Goal: Task Accomplishment & Management: Complete application form

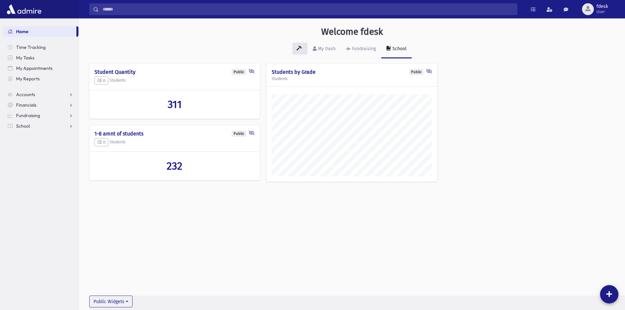
scroll to position [307, 547]
click at [24, 124] on span "School" at bounding box center [23, 126] width 14 height 6
click at [26, 148] on span "Attendance" at bounding box center [32, 147] width 24 height 6
click at [28, 155] on span "Entry" at bounding box center [30, 158] width 11 height 6
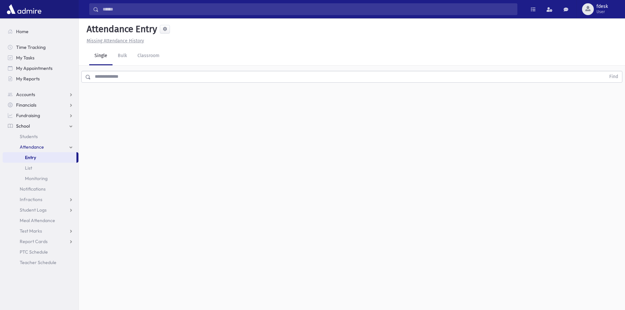
click at [133, 75] on input "text" at bounding box center [348, 77] width 515 height 12
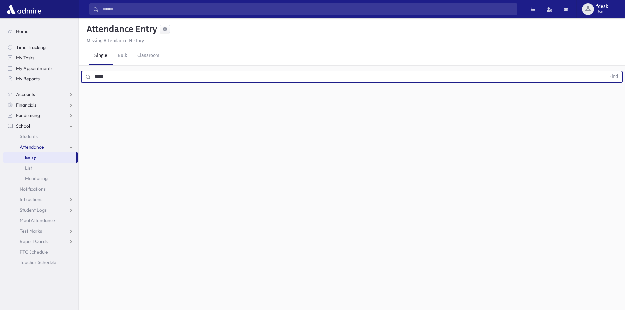
type input "*****"
click at [606, 71] on button "Find" at bounding box center [614, 76] width 17 height 11
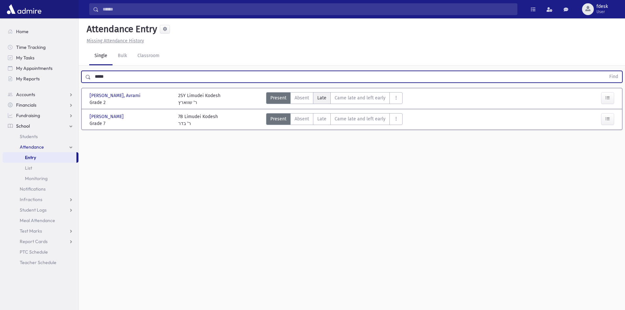
click at [323, 95] on span "Late" at bounding box center [321, 98] width 9 height 7
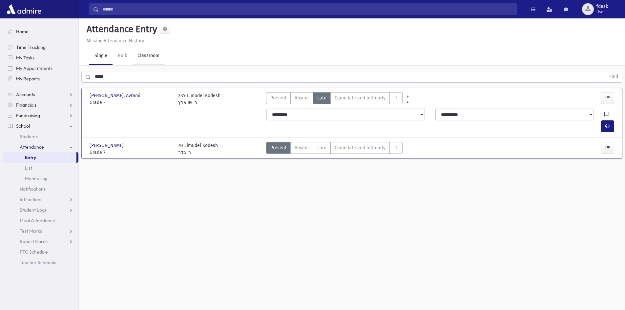
click at [153, 56] on link "Classroom" at bounding box center [148, 56] width 33 height 18
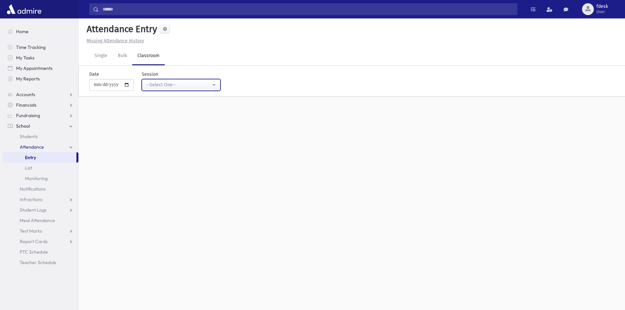
click at [157, 84] on div "--Select One--" at bounding box center [178, 84] width 65 height 7
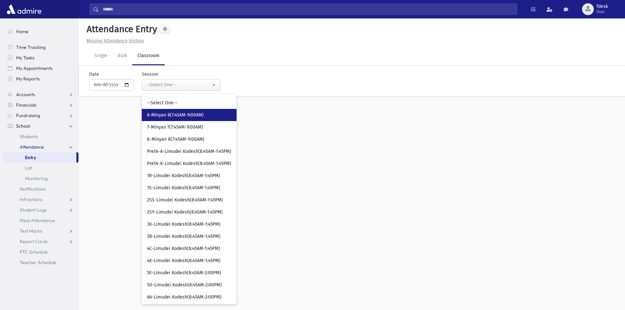
click at [166, 116] on span "6-Minyan 6(7:45AM-9:00AM)" at bounding box center [175, 115] width 57 height 7
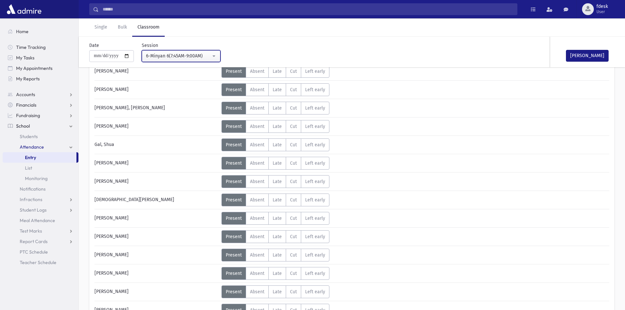
scroll to position [131, 0]
click at [282, 274] on label "Late L" at bounding box center [278, 273] width 18 height 13
click at [262, 295] on label "Absent A" at bounding box center [257, 291] width 23 height 13
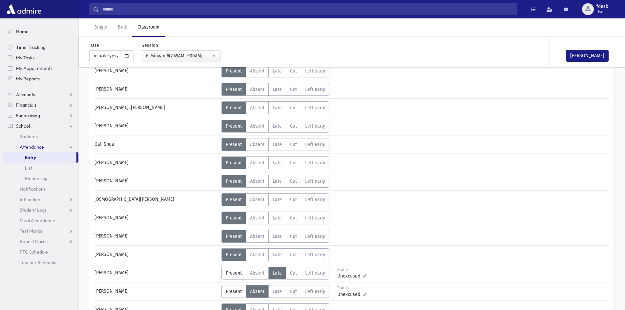
scroll to position [164, 0]
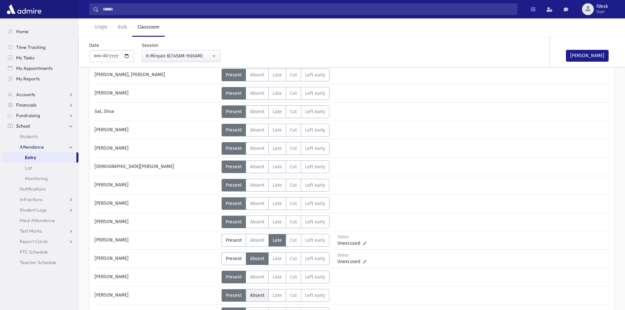
click at [263, 293] on span "Absent" at bounding box center [257, 296] width 14 height 6
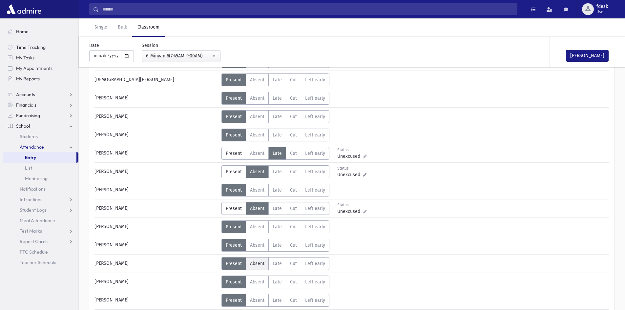
scroll to position [263, 0]
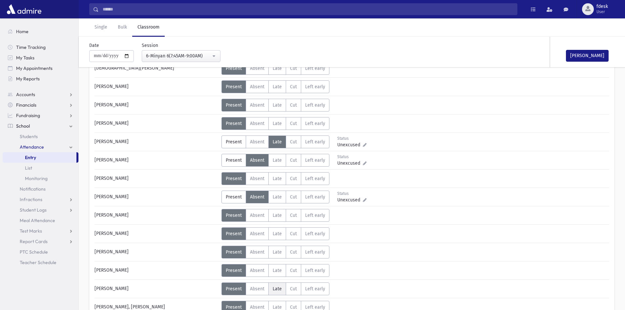
click at [275, 286] on span "Late" at bounding box center [277, 289] width 9 height 6
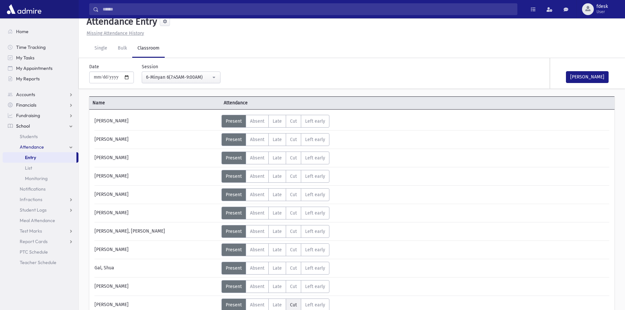
scroll to position [0, 0]
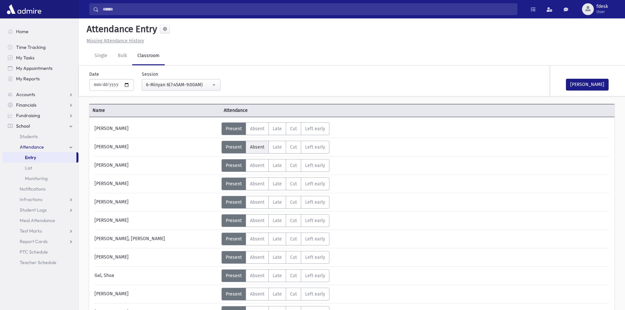
click at [259, 146] on div "Present P Absent A Late L Cut C Left early LE" at bounding box center [276, 147] width 108 height 13
click at [261, 146] on span "Absent" at bounding box center [257, 147] width 14 height 6
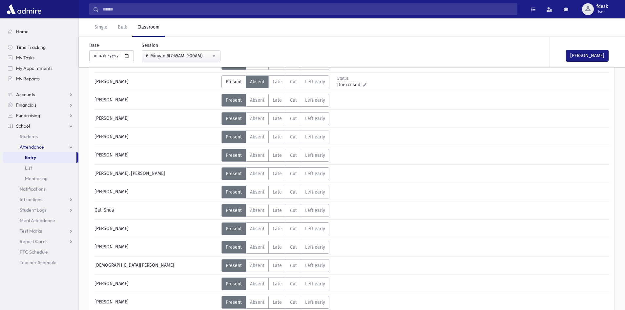
scroll to position [66, 0]
click at [278, 248] on span "Late" at bounding box center [277, 247] width 9 height 6
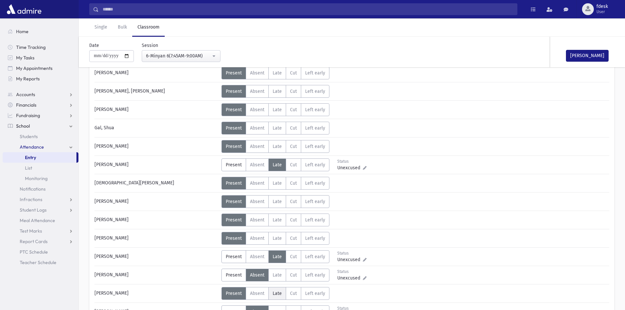
scroll to position [164, 0]
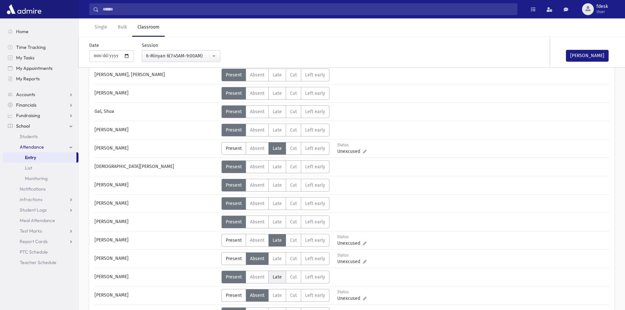
click at [274, 276] on span "Late" at bounding box center [277, 277] width 9 height 6
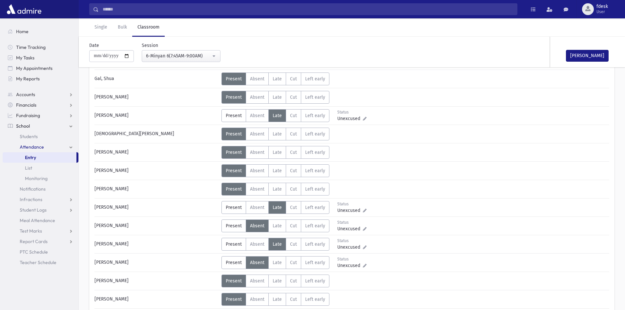
scroll to position [230, 0]
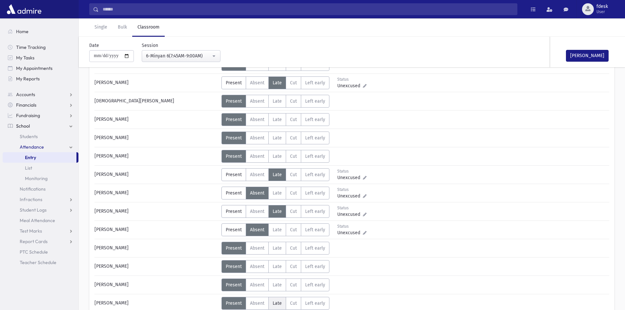
click at [279, 302] on span "Late" at bounding box center [277, 304] width 9 height 6
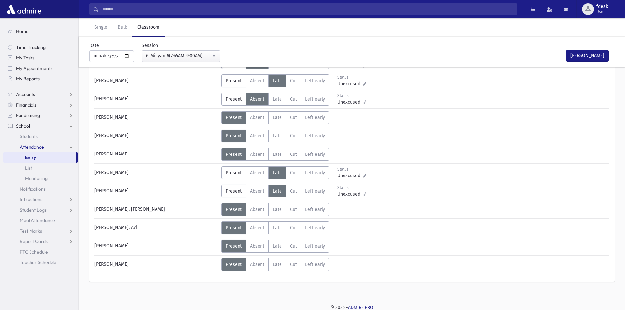
scroll to position [361, 0]
click at [587, 58] on button "[PERSON_NAME]" at bounding box center [587, 56] width 43 height 12
click at [188, 52] on div "**********" at bounding box center [177, 52] width 87 height 20
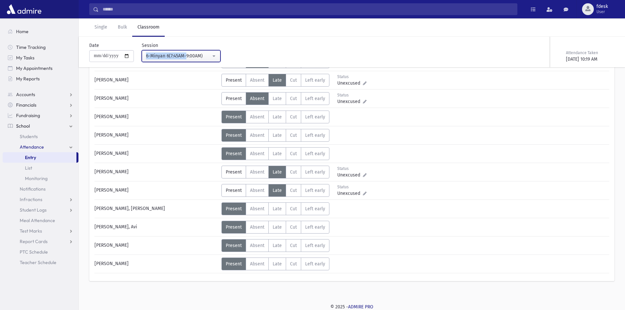
click at [205, 53] on div "6-Minyan 6(7:45AM-9:00AM)" at bounding box center [178, 56] width 65 height 7
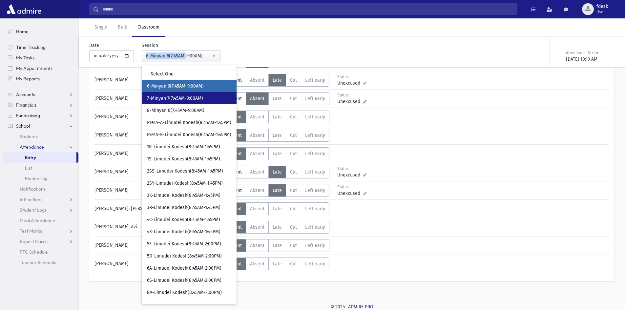
drag, startPoint x: 184, startPoint y: 98, endPoint x: 186, endPoint y: 101, distance: 4.1
click at [184, 98] on span "7-Minyan 7(7:45AM-9:00AM)" at bounding box center [175, 98] width 56 height 7
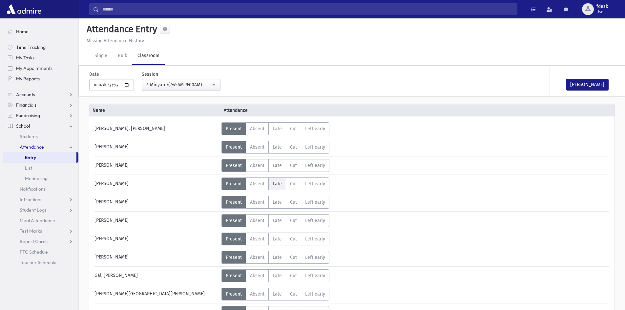
click at [278, 184] on span "Late" at bounding box center [277, 184] width 9 height 6
click at [275, 241] on span "Late" at bounding box center [277, 239] width 9 height 6
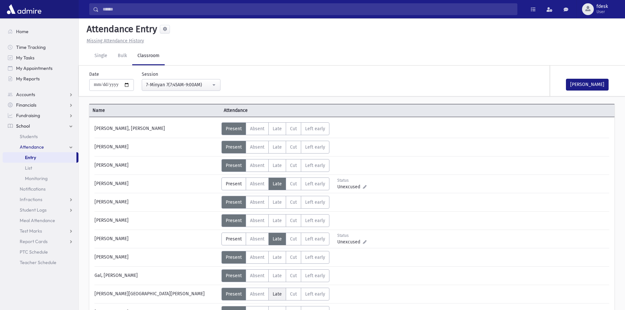
click at [273, 296] on span "Late" at bounding box center [277, 295] width 9 height 6
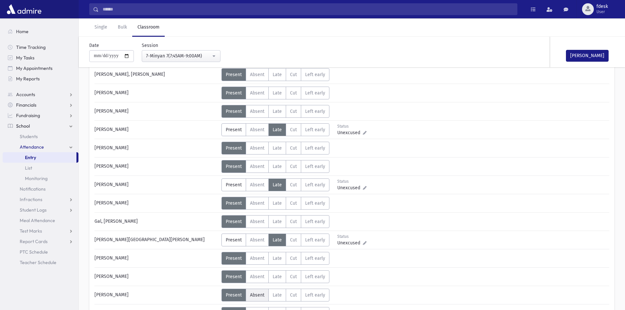
scroll to position [66, 0]
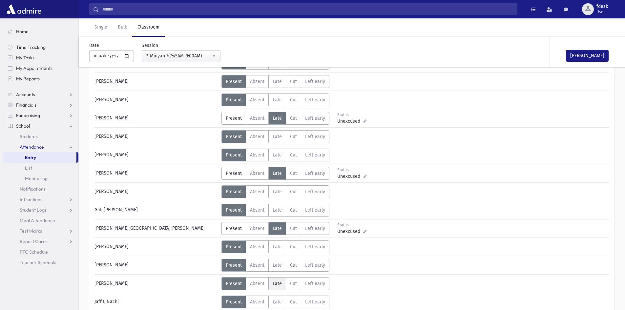
click at [279, 280] on label "Late L" at bounding box center [278, 283] width 18 height 13
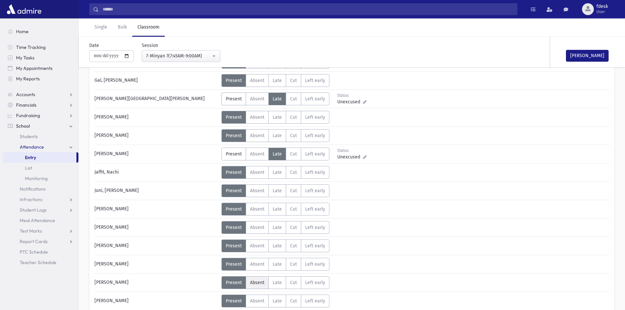
scroll to position [197, 0]
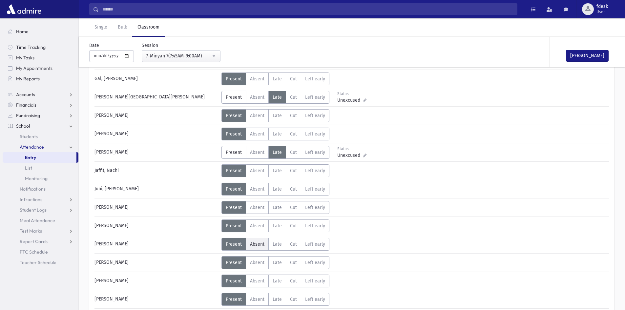
click at [256, 247] on span "Absent" at bounding box center [257, 245] width 14 height 6
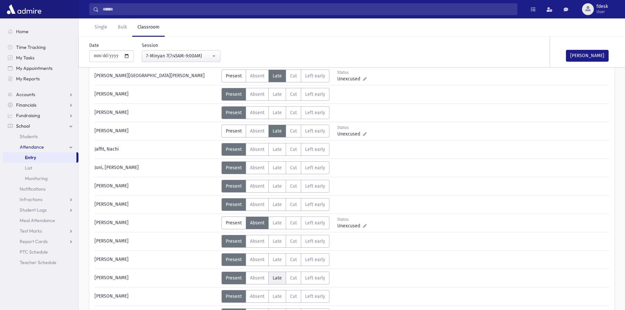
scroll to position [230, 0]
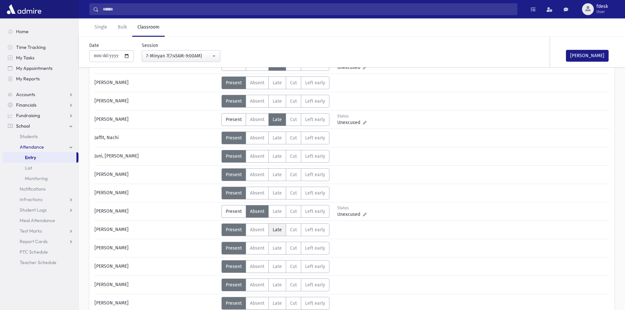
click at [278, 229] on span "Late" at bounding box center [277, 230] width 9 height 6
click at [277, 250] on span "Late" at bounding box center [277, 249] width 9 height 6
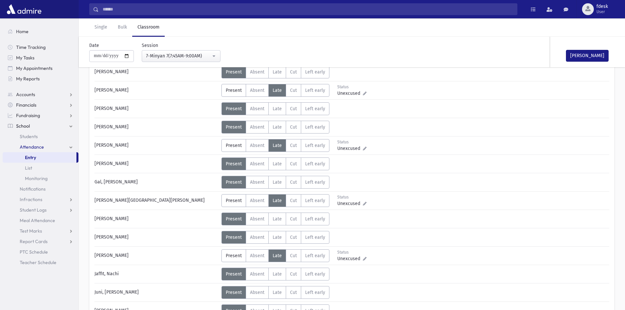
scroll to position [0, 0]
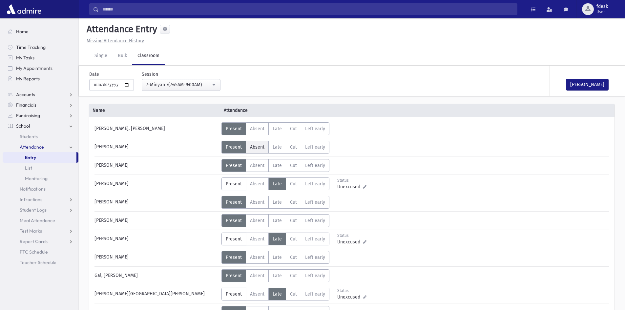
click at [255, 151] on label "Absent A" at bounding box center [257, 147] width 23 height 13
click at [261, 165] on span "Absent" at bounding box center [257, 166] width 14 height 6
click at [258, 200] on span "Absent" at bounding box center [257, 203] width 14 height 6
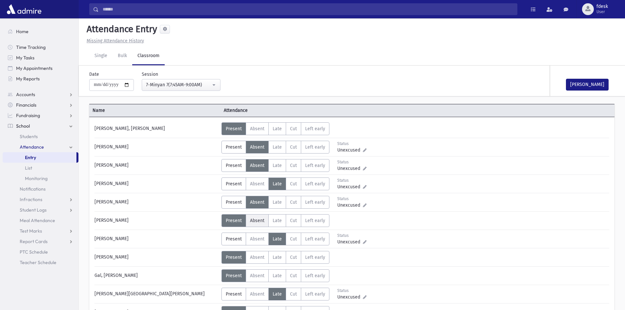
click at [266, 222] on label "Absent A" at bounding box center [257, 220] width 23 height 13
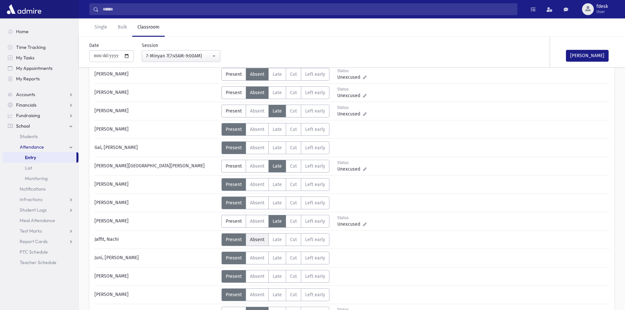
scroll to position [131, 0]
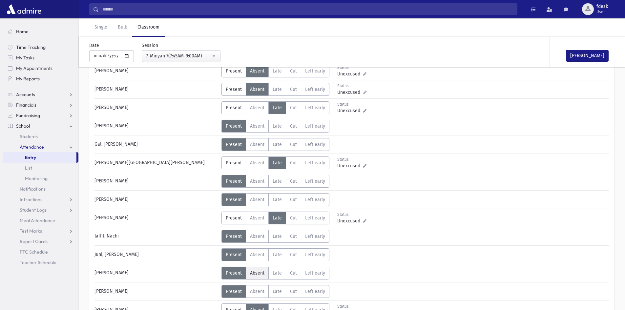
click at [260, 273] on span "Absent" at bounding box center [257, 274] width 14 height 6
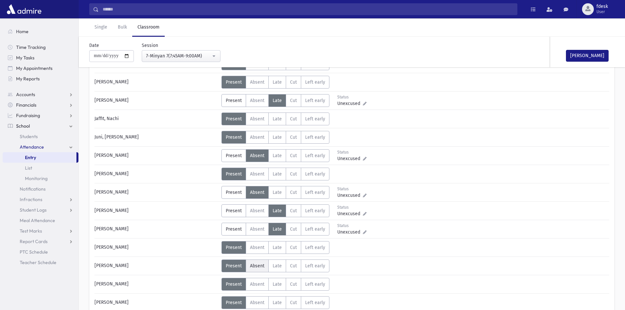
scroll to position [263, 0]
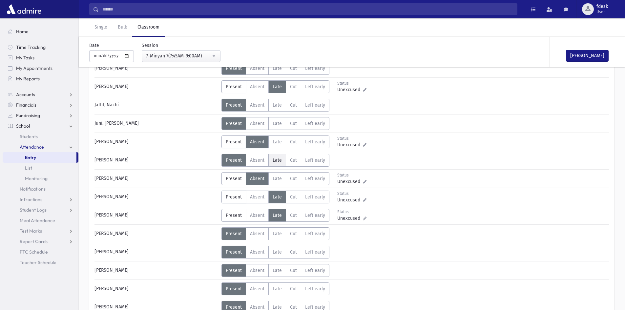
drag, startPoint x: 277, startPoint y: 162, endPoint x: 275, endPoint y: 165, distance: 3.6
click at [278, 162] on span "Late" at bounding box center [277, 161] width 9 height 6
click at [274, 252] on span "Late" at bounding box center [277, 253] width 9 height 6
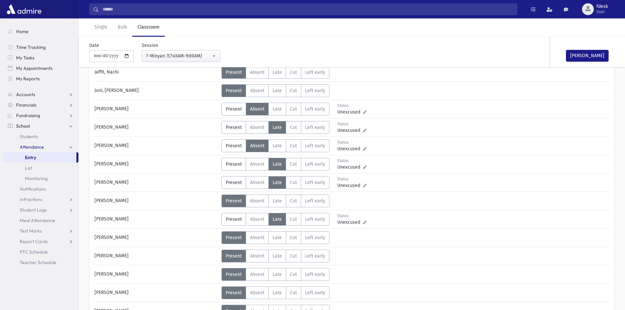
scroll to position [328, 0]
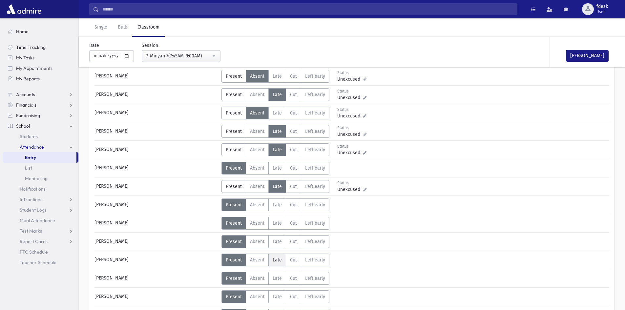
click at [279, 260] on span "Late" at bounding box center [277, 260] width 9 height 6
click at [261, 283] on label "Absent A" at bounding box center [257, 278] width 23 height 13
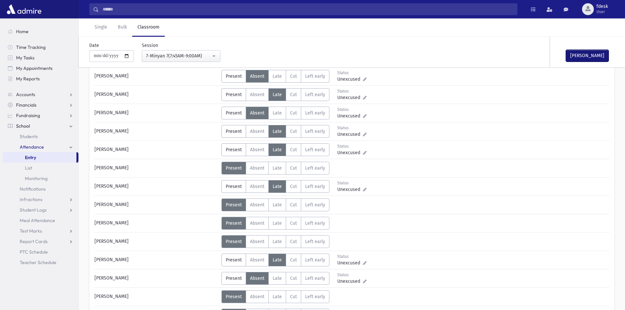
click at [571, 57] on button "[PERSON_NAME]" at bounding box center [587, 56] width 43 height 12
click at [176, 57] on div "7-Minyan 7(7:45AM-9:00AM)" at bounding box center [178, 56] width 65 height 7
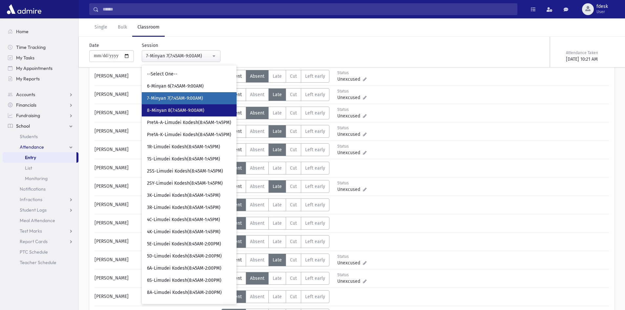
drag, startPoint x: 170, startPoint y: 108, endPoint x: 174, endPoint y: 114, distance: 7.3
click at [171, 108] on span "8-Minyan 8(7:45AM-9:00AM)" at bounding box center [175, 110] width 57 height 7
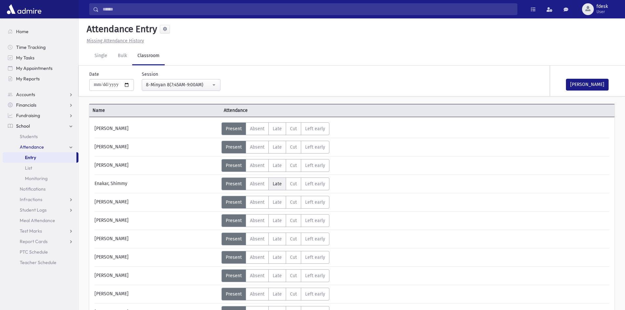
click at [278, 184] on span "Late" at bounding box center [277, 184] width 9 height 6
click at [258, 184] on span "Absent" at bounding box center [257, 184] width 14 height 6
click at [275, 206] on label "Late L" at bounding box center [278, 202] width 18 height 13
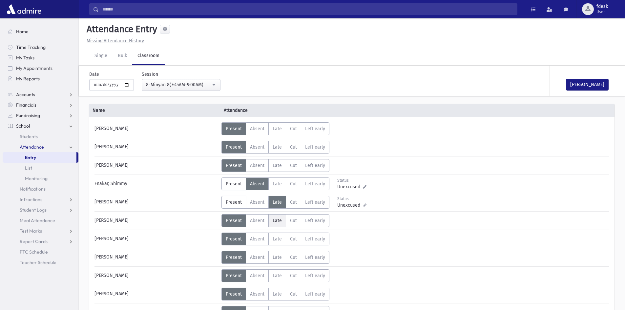
click at [278, 224] on label "Late L" at bounding box center [278, 220] width 18 height 13
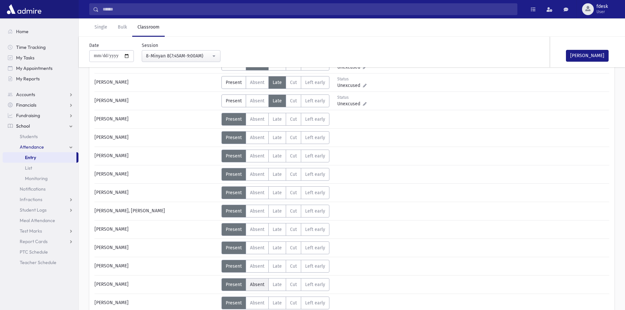
scroll to position [131, 0]
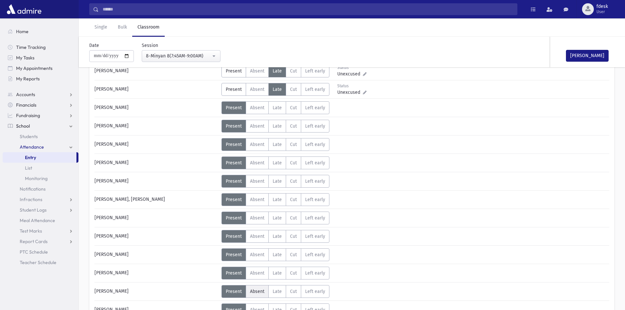
click at [260, 290] on span "Absent" at bounding box center [257, 292] width 14 height 6
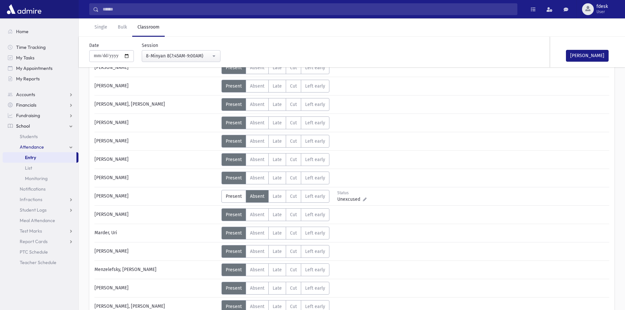
scroll to position [263, 0]
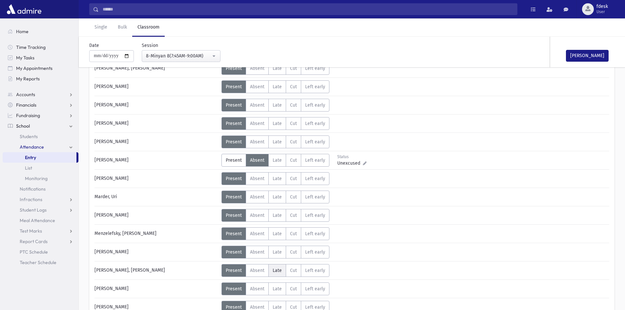
click at [278, 269] on span "Late" at bounding box center [277, 271] width 9 height 6
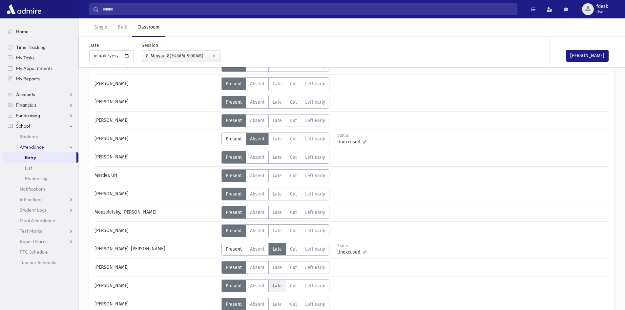
scroll to position [295, 0]
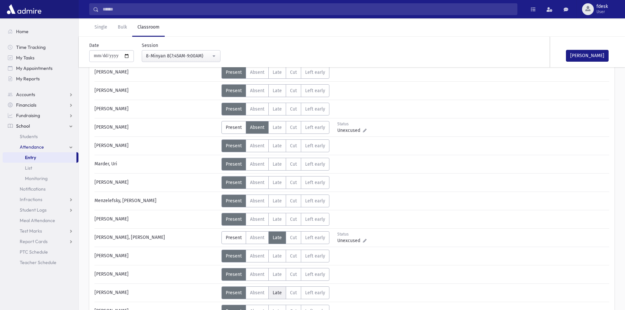
click at [275, 293] on span "Late" at bounding box center [277, 293] width 9 height 6
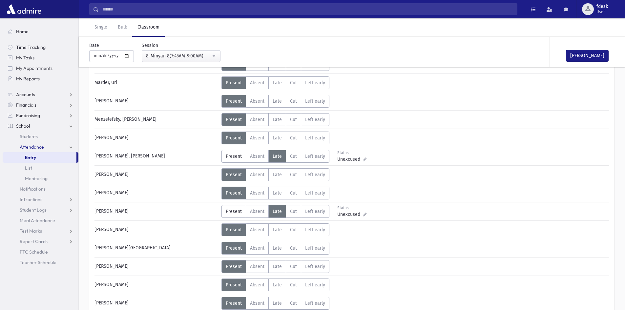
scroll to position [394, 0]
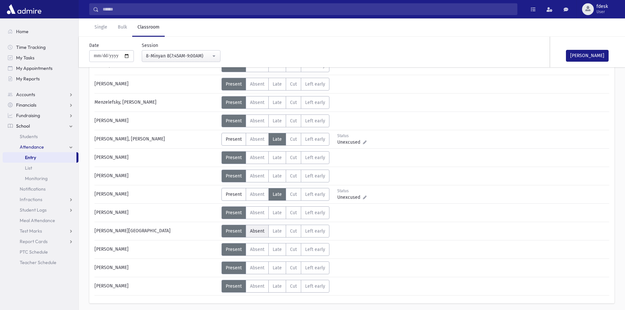
drag, startPoint x: 257, startPoint y: 230, endPoint x: 257, endPoint y: 235, distance: 4.3
click at [257, 230] on span "Absent" at bounding box center [257, 231] width 14 height 6
click at [260, 253] on label "Absent A" at bounding box center [257, 249] width 23 height 13
click at [258, 273] on label "Absent A" at bounding box center [257, 268] width 23 height 13
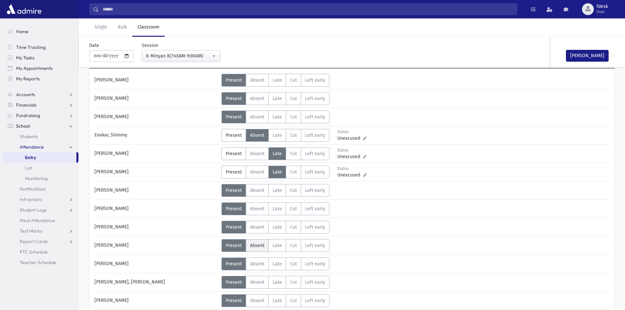
scroll to position [0, 0]
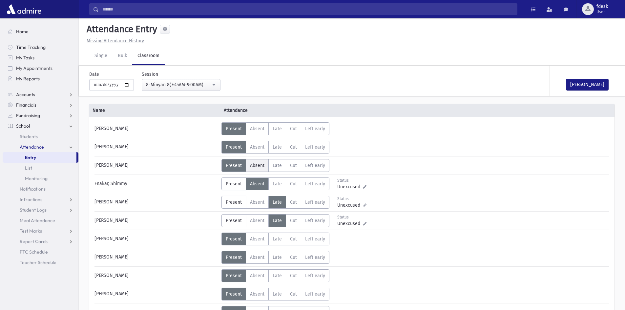
click at [262, 167] on span "Absent" at bounding box center [257, 166] width 14 height 6
click at [254, 256] on span "Absent" at bounding box center [257, 258] width 14 height 6
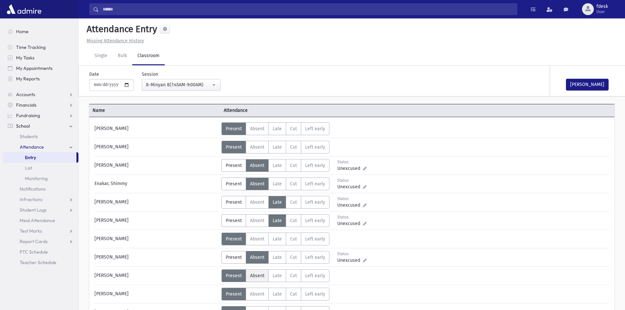
click at [260, 276] on span "Absent" at bounding box center [257, 276] width 14 height 6
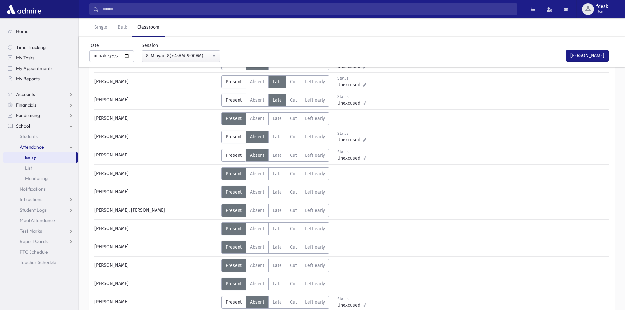
scroll to position [131, 0]
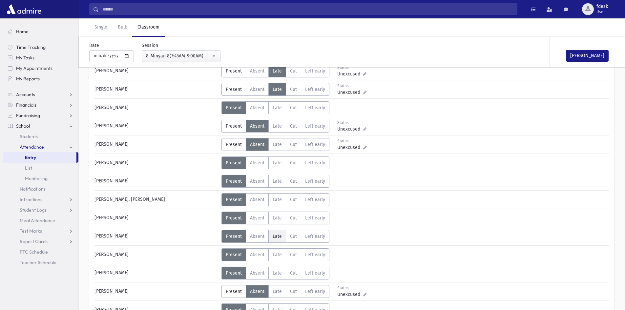
click at [277, 236] on span "Late" at bounding box center [277, 237] width 9 height 6
click at [255, 268] on label "Absent A" at bounding box center [257, 273] width 23 height 13
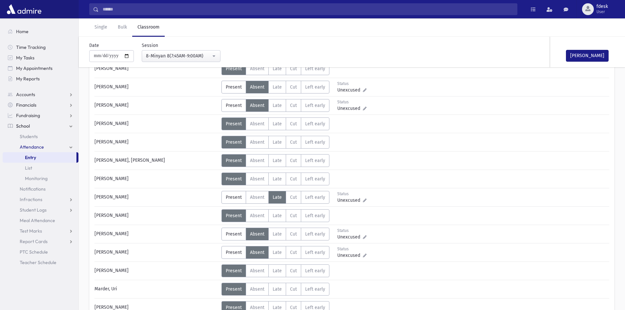
scroll to position [263, 0]
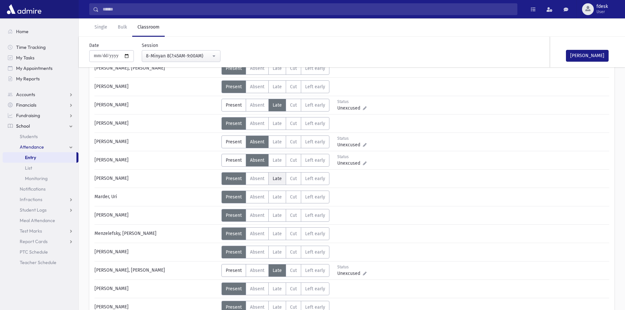
click at [284, 180] on label "Late L" at bounding box center [278, 178] width 18 height 13
click at [261, 217] on span "Absent" at bounding box center [257, 216] width 14 height 6
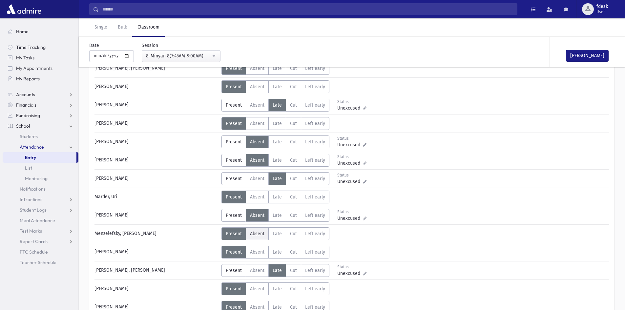
click at [259, 228] on label "Absent A" at bounding box center [257, 234] width 23 height 13
click at [255, 309] on span "Absent" at bounding box center [257, 308] width 14 height 6
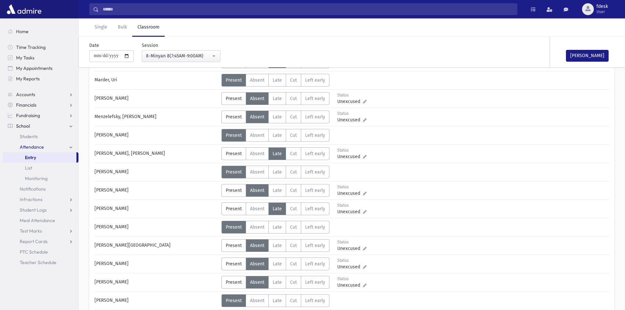
scroll to position [394, 0]
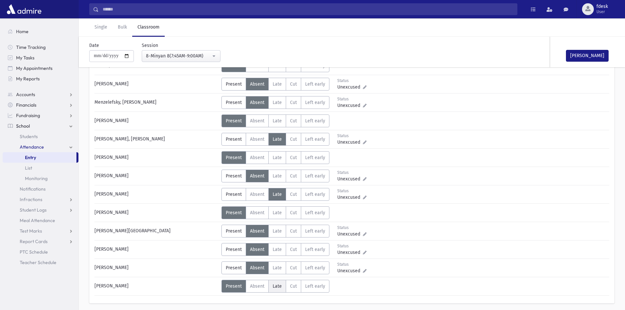
click at [278, 282] on label "Late L" at bounding box center [278, 286] width 18 height 13
click at [597, 54] on button "[PERSON_NAME]" at bounding box center [587, 56] width 43 height 12
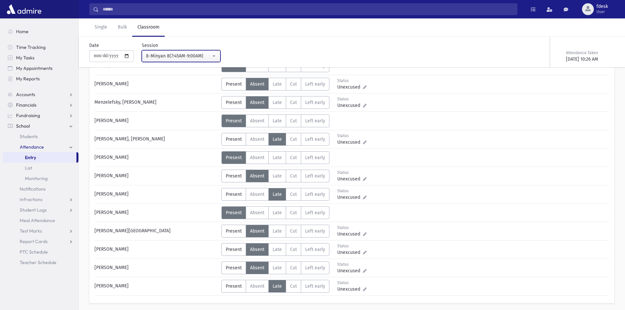
click at [164, 54] on div "8-Minyan 8(7:45AM-9:00AM)" at bounding box center [178, 56] width 65 height 7
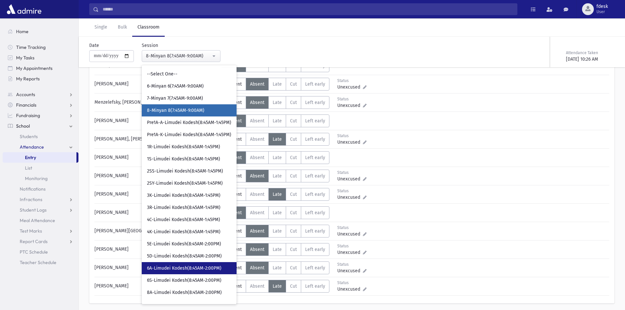
click at [180, 269] on span "6A-Limudei Kodesh(8:45AM-2:00PM)" at bounding box center [184, 268] width 75 height 7
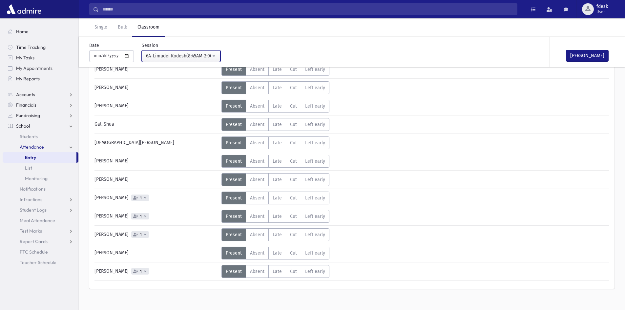
scroll to position [104, 0]
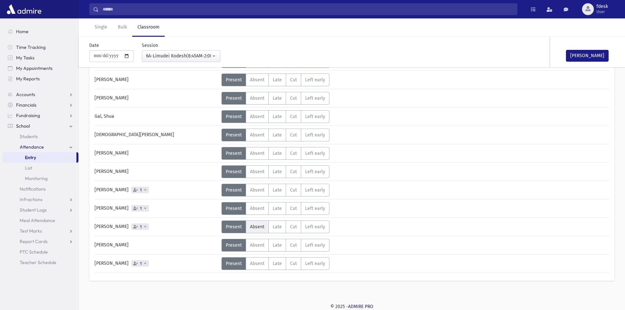
click at [257, 226] on span "Absent" at bounding box center [257, 227] width 14 height 6
click at [583, 60] on div "[PERSON_NAME]" at bounding box center [584, 52] width 66 height 31
click at [583, 61] on button "[PERSON_NAME]" at bounding box center [587, 56] width 43 height 12
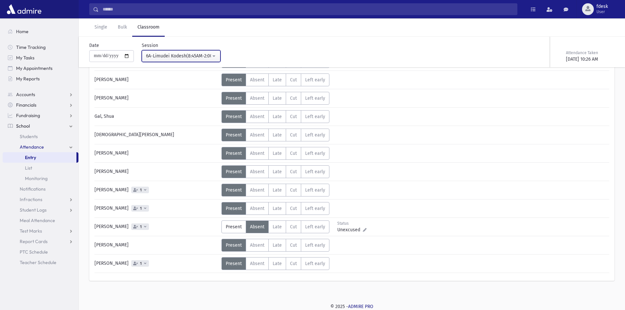
click at [195, 56] on div "6A-Limudei Kodesh(8:45AM-2:00PM)" at bounding box center [178, 56] width 65 height 7
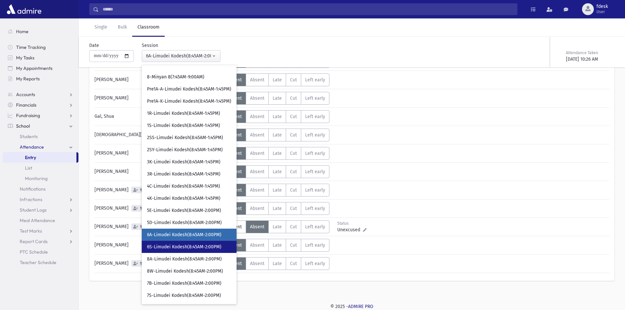
click at [157, 252] on link "6S-Limudei Kodesh(8:45AM-2:00PM)" at bounding box center [189, 247] width 95 height 12
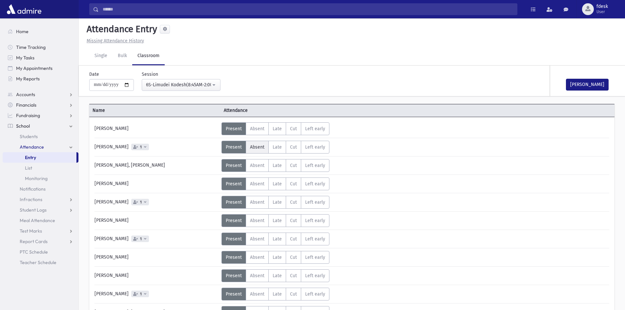
click at [256, 153] on label "Absent A" at bounding box center [257, 147] width 23 height 13
click at [582, 81] on button "[PERSON_NAME]" at bounding box center [587, 85] width 43 height 12
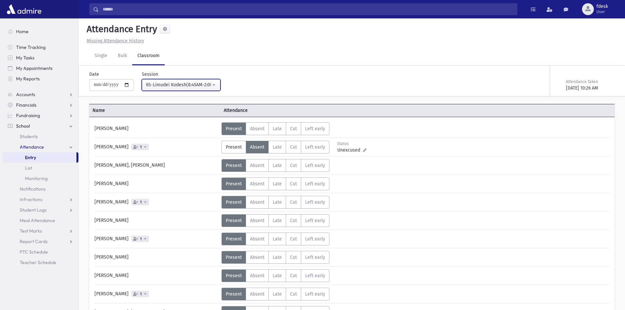
click at [152, 87] on div "6S-Limudei Kodesh(8:45AM-2:00PM)" at bounding box center [178, 84] width 65 height 7
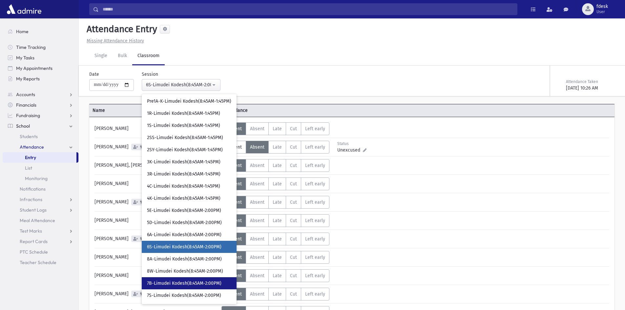
click at [167, 284] on span "7B-Limudei Kodesh(8:45AM-2:00PM)" at bounding box center [184, 283] width 75 height 7
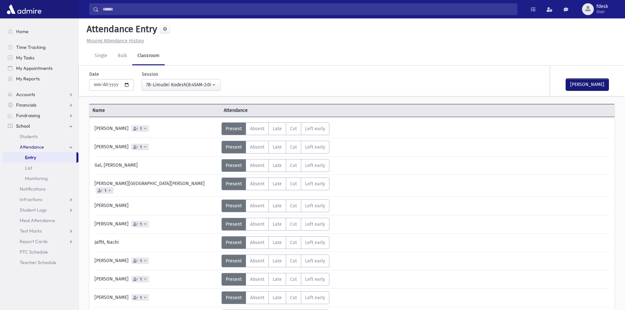
drag, startPoint x: 590, startPoint y: 87, endPoint x: 332, endPoint y: 90, distance: 258.1
click at [587, 87] on button "[PERSON_NAME]" at bounding box center [587, 85] width 43 height 12
click at [199, 79] on button "7B-Limudei Kodesh(8:45AM-2:00PM)" at bounding box center [181, 85] width 79 height 12
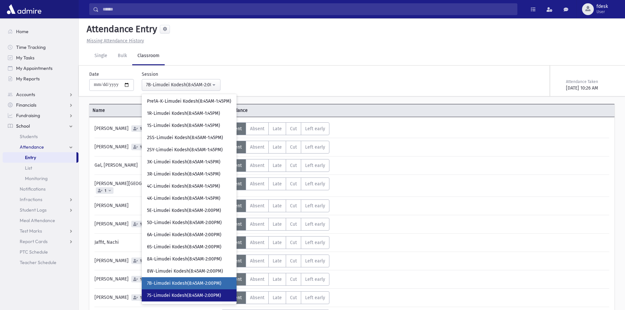
click at [171, 293] on span "7S-Limudei Kodesh(8:45AM-2:00PM)" at bounding box center [184, 296] width 74 height 7
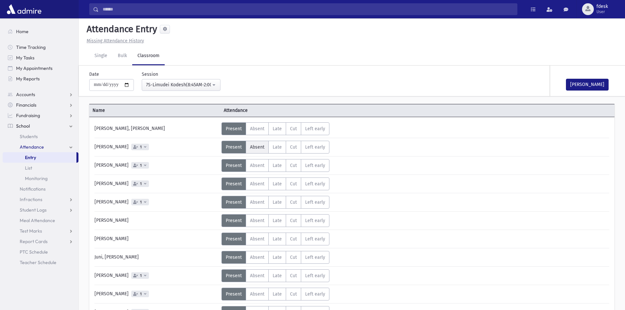
click at [263, 148] on span "Absent" at bounding box center [257, 147] width 14 height 6
click at [256, 166] on span "Absent" at bounding box center [257, 166] width 14 height 6
drag, startPoint x: 257, startPoint y: 203, endPoint x: 257, endPoint y: 207, distance: 3.9
click at [256, 203] on span "Absent" at bounding box center [257, 203] width 14 height 6
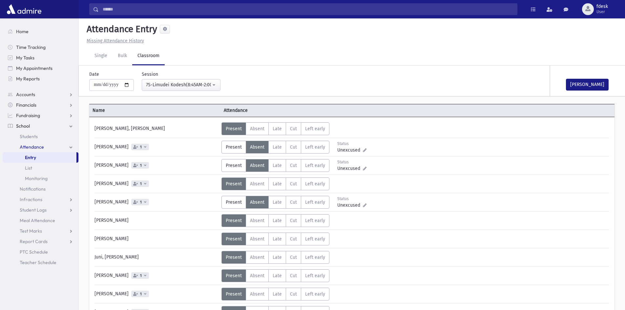
scroll to position [25, 0]
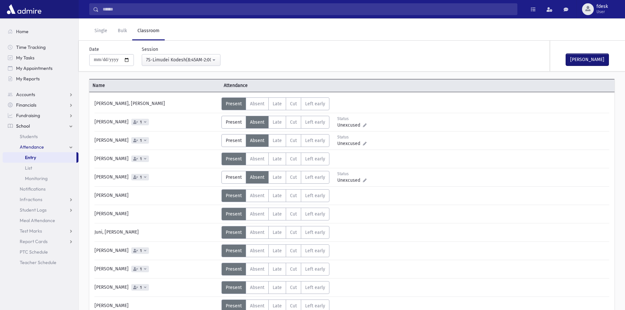
click at [605, 64] on button "[PERSON_NAME]" at bounding box center [587, 60] width 43 height 12
click at [173, 57] on div "7S-Limudei Kodesh(8:45AM-2:00PM)" at bounding box center [178, 59] width 65 height 7
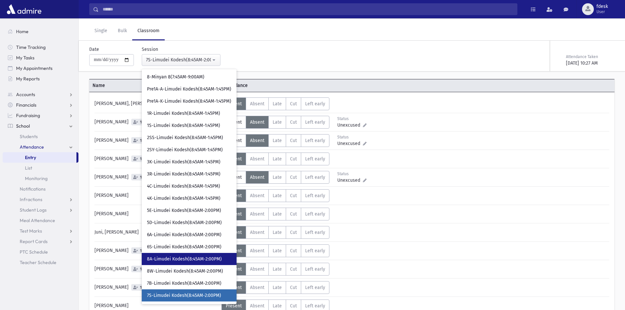
click at [163, 262] on span "8A-Limudei Kodesh(8:45AM-2:00PM)" at bounding box center [184, 259] width 75 height 7
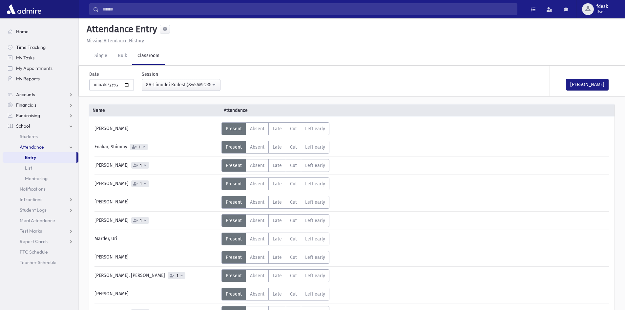
drag, startPoint x: 255, startPoint y: 224, endPoint x: 250, endPoint y: 230, distance: 8.4
click at [254, 224] on label "Absent A" at bounding box center [257, 220] width 23 height 13
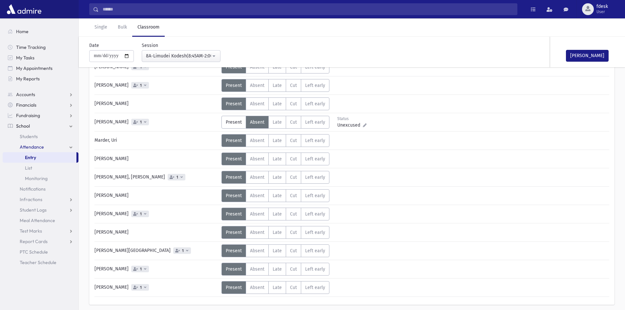
scroll to position [122, 0]
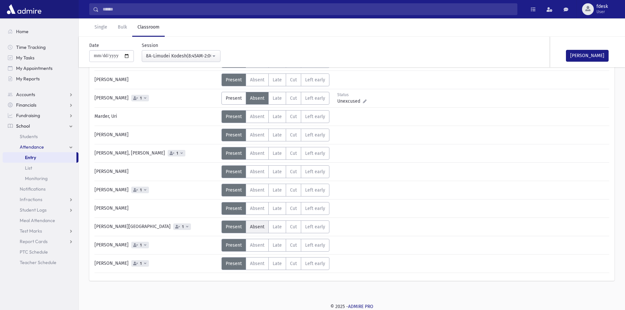
click at [253, 228] on span "Absent" at bounding box center [257, 227] width 14 height 6
click at [254, 246] on span "Absent" at bounding box center [257, 246] width 14 height 6
click at [251, 265] on span "Absent" at bounding box center [257, 264] width 14 height 6
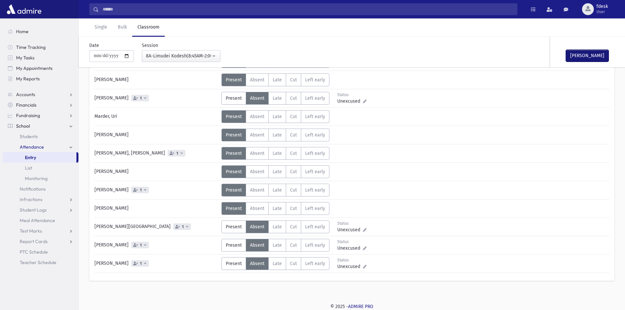
click at [579, 52] on button "[PERSON_NAME]" at bounding box center [587, 56] width 43 height 12
click at [177, 57] on div "8A-Limudei Kodesh(8:45AM-2:00PM)" at bounding box center [178, 56] width 65 height 7
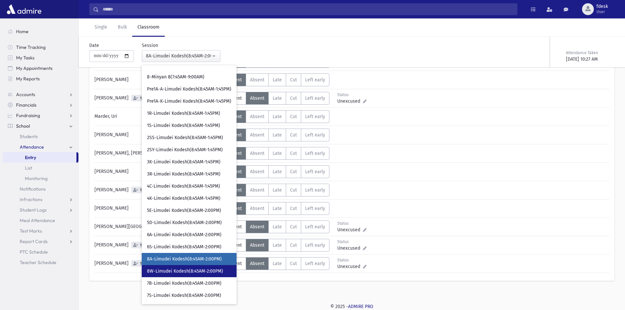
click at [181, 270] on span "8W-Limudei Kodesh(8:45AM-2:00PM)" at bounding box center [185, 271] width 76 height 7
select select "****"
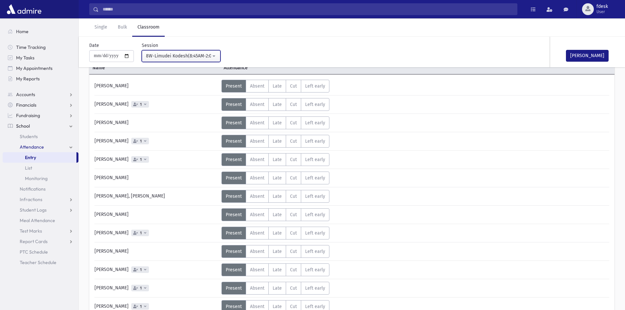
scroll to position [98, 0]
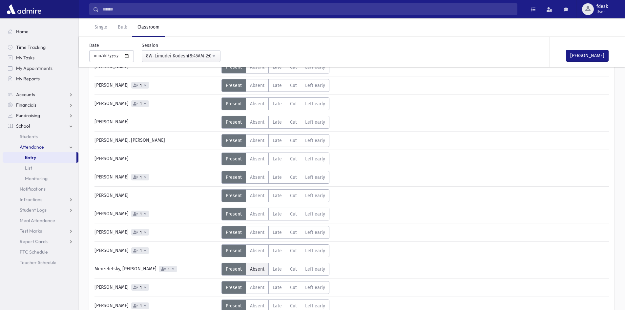
drag, startPoint x: 257, startPoint y: 253, endPoint x: 253, endPoint y: 272, distance: 18.7
click at [257, 255] on label "Absent A" at bounding box center [257, 251] width 23 height 13
click at [253, 272] on span "Absent" at bounding box center [257, 270] width 14 height 6
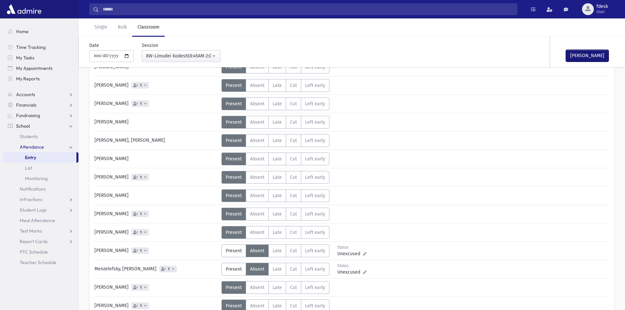
drag, startPoint x: 583, startPoint y: 57, endPoint x: 580, endPoint y: 61, distance: 4.9
click at [583, 58] on button "[PERSON_NAME]" at bounding box center [587, 56] width 43 height 12
click at [128, 58] on input "**********" at bounding box center [111, 56] width 45 height 12
type input "**********"
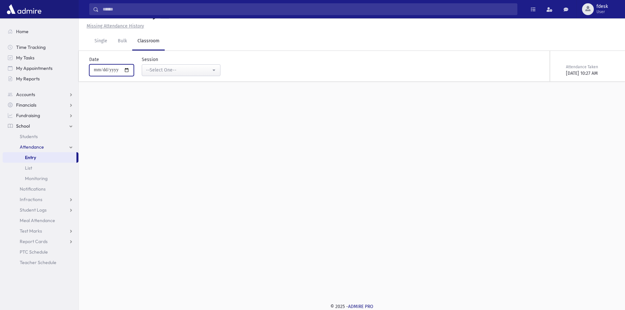
scroll to position [15, 0]
click at [172, 71] on div "--Select One--" at bounding box center [178, 70] width 65 height 7
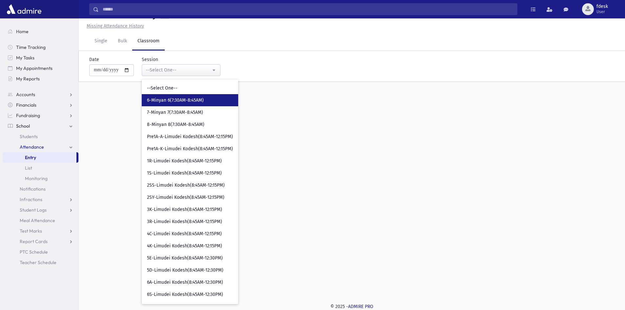
click at [171, 98] on span "6-Minyan 6(7:30AM-8:45AM)" at bounding box center [175, 100] width 57 height 7
select select "****"
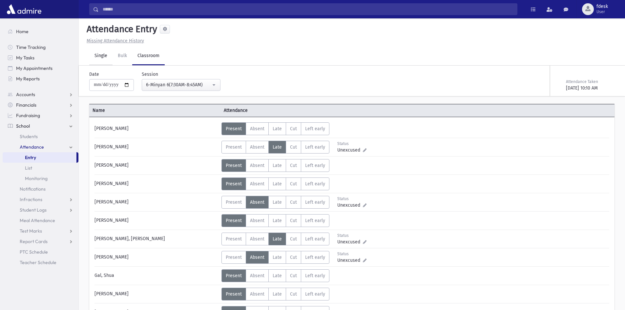
drag, startPoint x: 102, startPoint y: 57, endPoint x: 107, endPoint y: 63, distance: 8.4
click at [102, 56] on link "Single" at bounding box center [100, 56] width 23 height 18
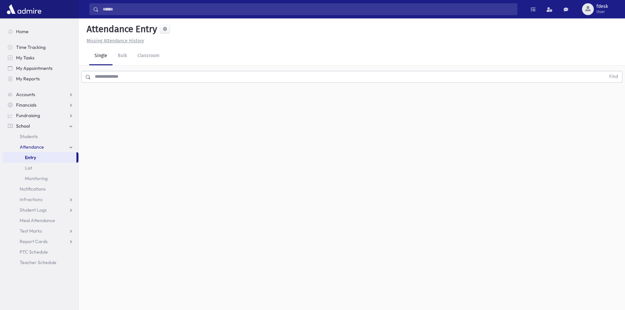
click at [131, 79] on input "text" at bounding box center [348, 77] width 515 height 12
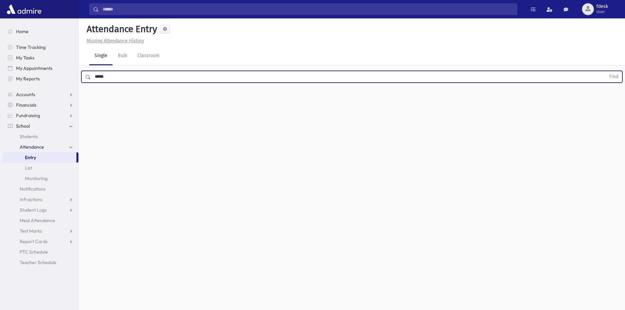
click at [606, 71] on button "Find" at bounding box center [614, 76] width 17 height 11
drag, startPoint x: 324, startPoint y: 96, endPoint x: 294, endPoint y: 96, distance: 30.2
click at [324, 96] on span "Late" at bounding box center [321, 98] width 9 height 7
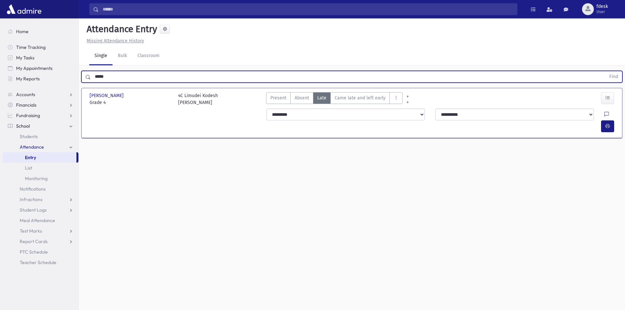
click at [98, 79] on input "*****" at bounding box center [348, 77] width 515 height 12
click at [606, 71] on button "Find" at bounding box center [614, 76] width 17 height 11
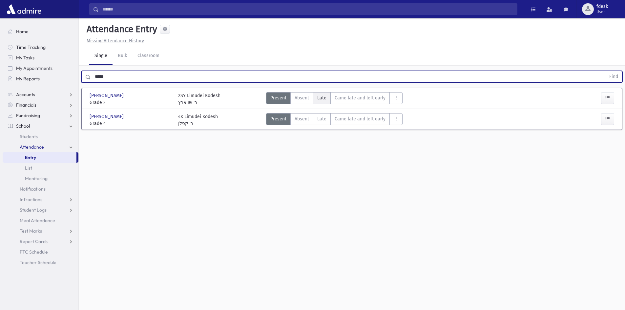
click at [323, 100] on span "Late" at bounding box center [321, 98] width 9 height 7
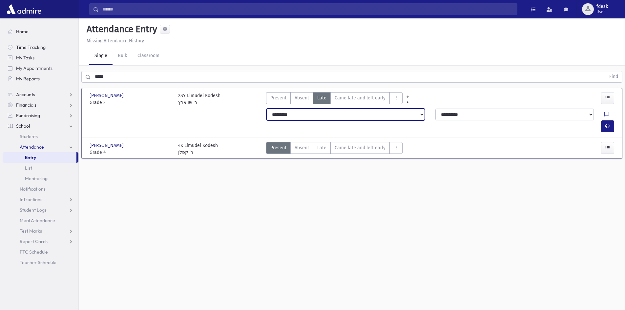
click at [321, 118] on select "**********" at bounding box center [346, 115] width 159 height 12
click at [318, 115] on select "**********" at bounding box center [346, 115] width 159 height 12
click at [324, 144] on span "Late" at bounding box center [321, 147] width 9 height 7
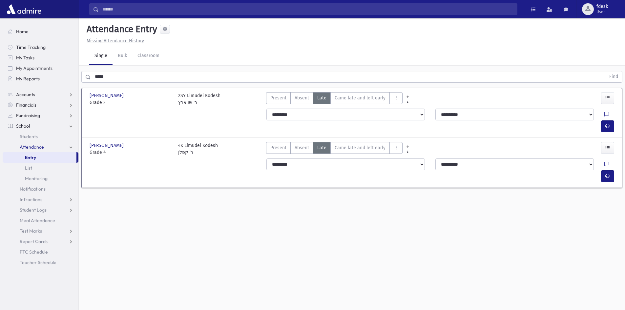
click at [104, 79] on input "*****" at bounding box center [348, 77] width 515 height 12
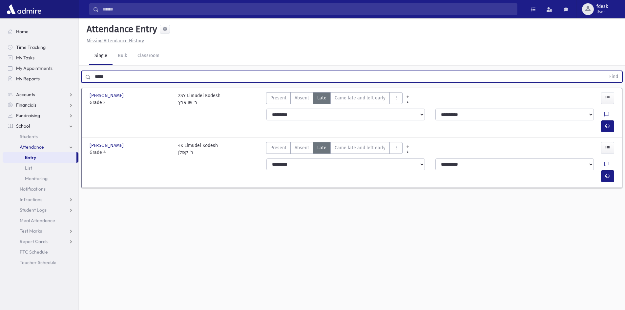
click at [105, 79] on input "*****" at bounding box center [348, 77] width 515 height 12
click at [109, 80] on input "*****" at bounding box center [348, 77] width 515 height 12
click at [606, 71] on button "Find" at bounding box center [614, 76] width 17 height 11
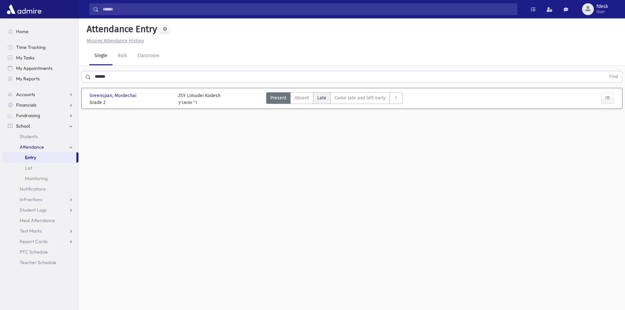
click at [325, 96] on span "Late" at bounding box center [321, 98] width 9 height 7
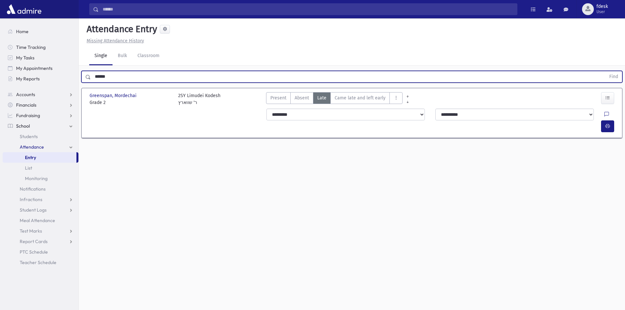
click at [104, 75] on input "******" at bounding box center [348, 77] width 515 height 12
click at [104, 76] on input "******" at bounding box center [348, 77] width 515 height 12
click at [606, 71] on button "Find" at bounding box center [614, 76] width 17 height 11
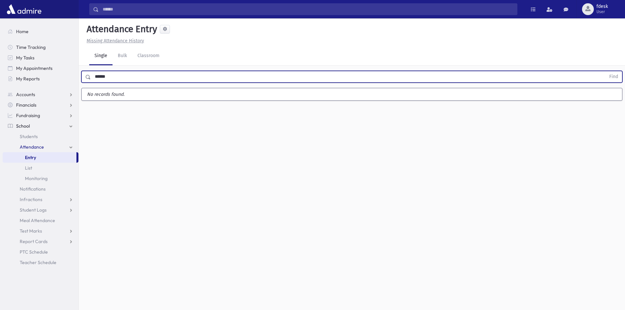
click at [606, 71] on button "Find" at bounding box center [614, 76] width 17 height 11
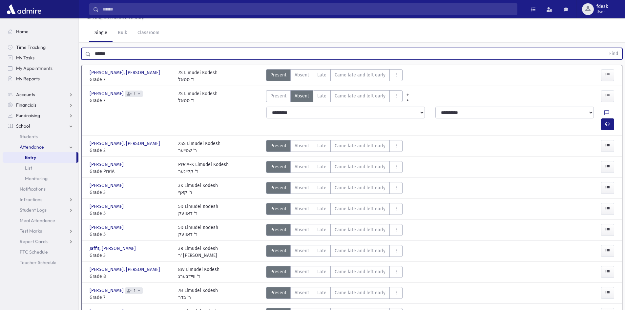
scroll to position [33, 0]
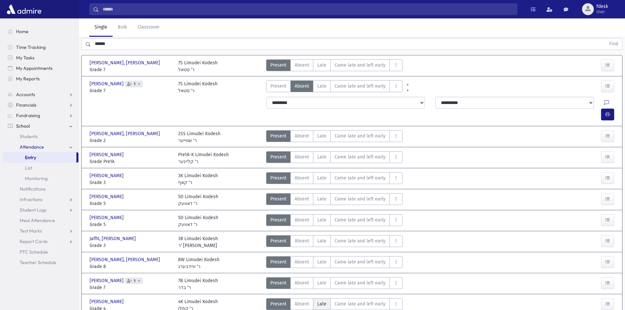
click at [318, 301] on span "Late" at bounding box center [321, 304] width 9 height 7
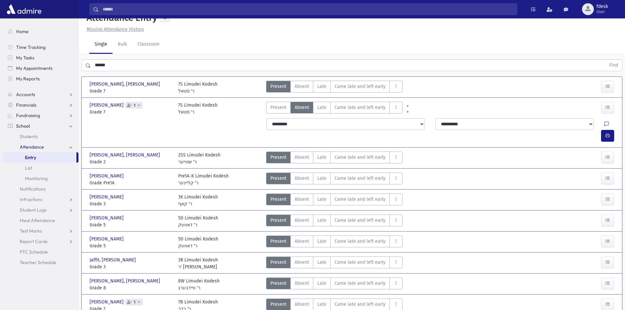
scroll to position [0, 0]
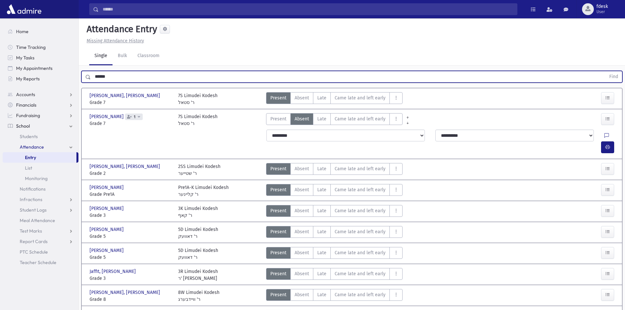
drag, startPoint x: 115, startPoint y: 76, endPoint x: 91, endPoint y: 86, distance: 25.4
click at [606, 71] on button "Find" at bounding box center [614, 76] width 17 height 11
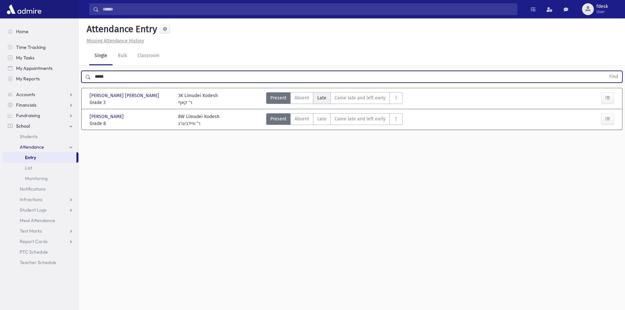
click at [316, 98] on label "Late L" at bounding box center [322, 98] width 18 height 12
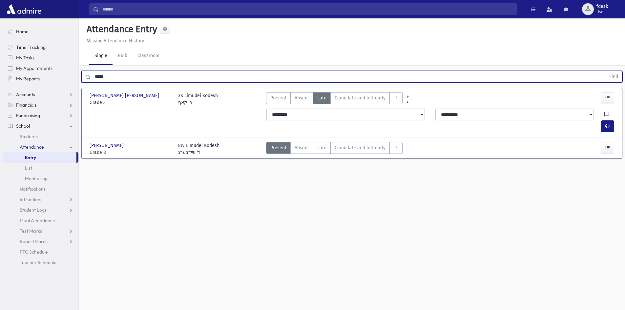
drag, startPoint x: 136, startPoint y: 75, endPoint x: 78, endPoint y: 86, distance: 58.8
click at [78, 86] on div "Search Results All Accounts" at bounding box center [312, 162] width 625 height 325
click at [606, 71] on button "Find" at bounding box center [614, 76] width 17 height 11
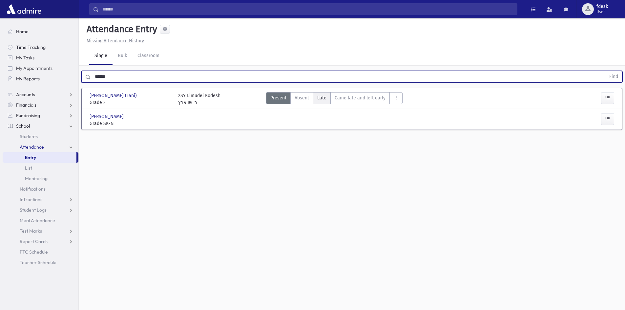
click at [317, 96] on span "Late" at bounding box center [321, 98] width 9 height 7
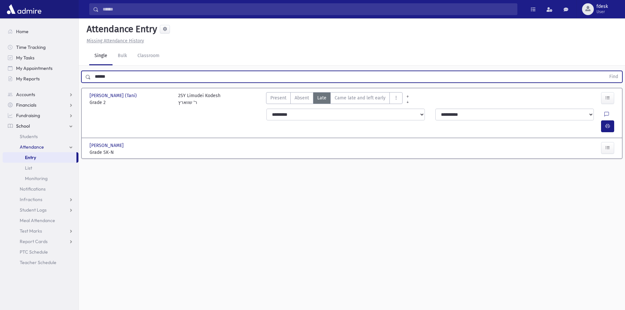
drag, startPoint x: 129, startPoint y: 77, endPoint x: 84, endPoint y: 91, distance: 47.6
click at [84, 91] on div "****** Find [PERSON_NAME] ([PERSON_NAME] (Tani) Grade 2 Grade 2 2SY Limudei Kod…" at bounding box center [352, 117] width 547 height 102
click at [606, 71] on button "Find" at bounding box center [614, 76] width 17 height 11
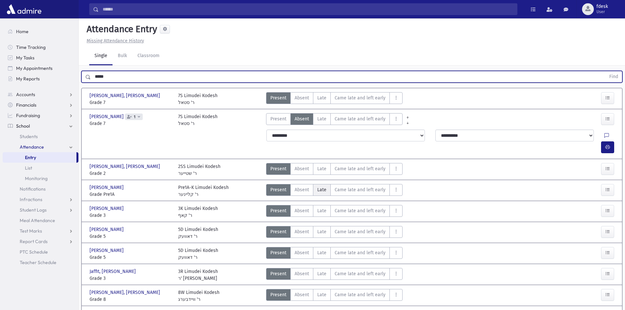
click at [320, 186] on span "Late" at bounding box center [321, 189] width 9 height 7
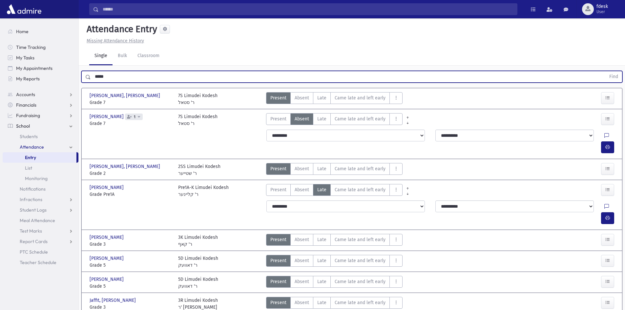
drag, startPoint x: 121, startPoint y: 79, endPoint x: 94, endPoint y: 82, distance: 27.7
click at [94, 82] on input "*****" at bounding box center [348, 77] width 515 height 12
type input "*****"
click at [606, 71] on button "Find" at bounding box center [614, 76] width 17 height 11
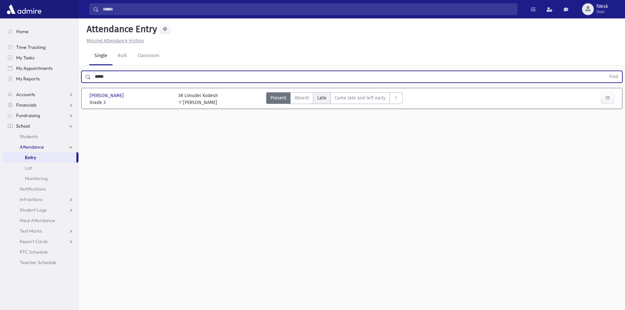
click at [320, 96] on span "Late" at bounding box center [321, 98] width 9 height 7
